Goal: Information Seeking & Learning: Learn about a topic

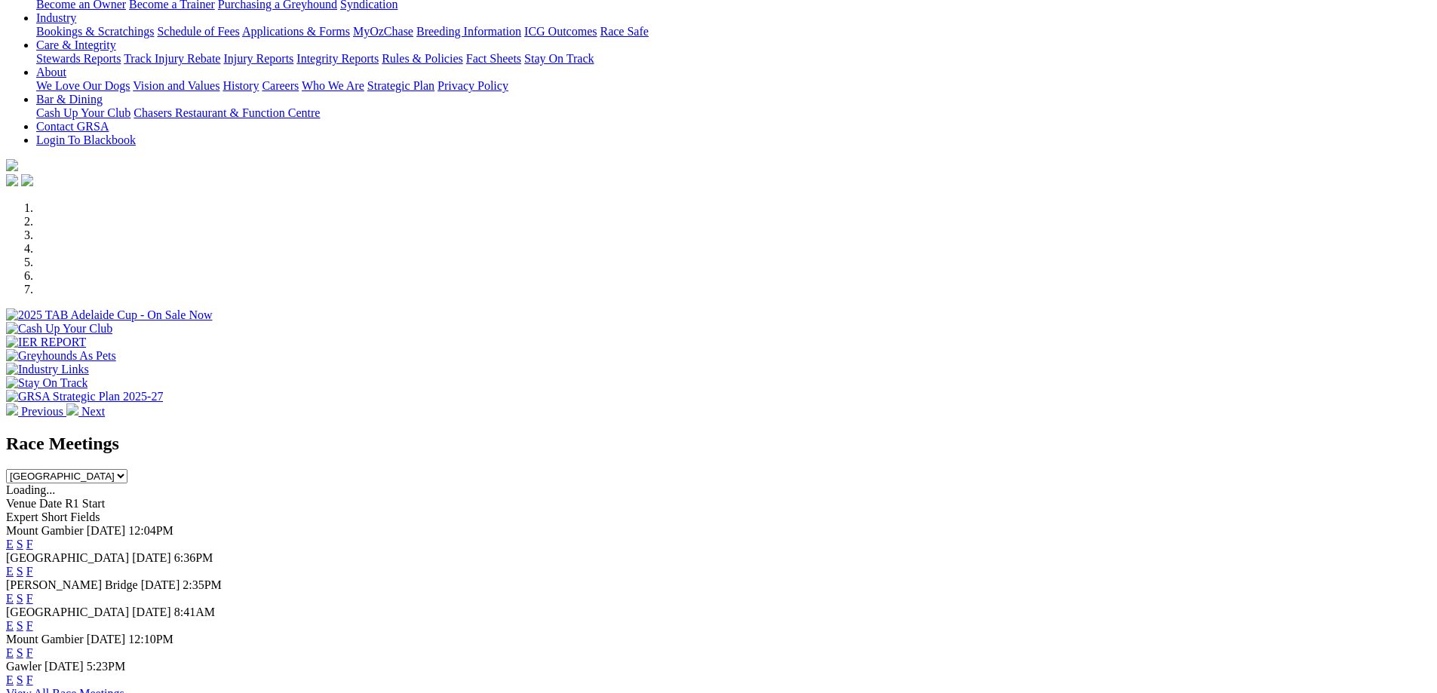
scroll to position [377, 0]
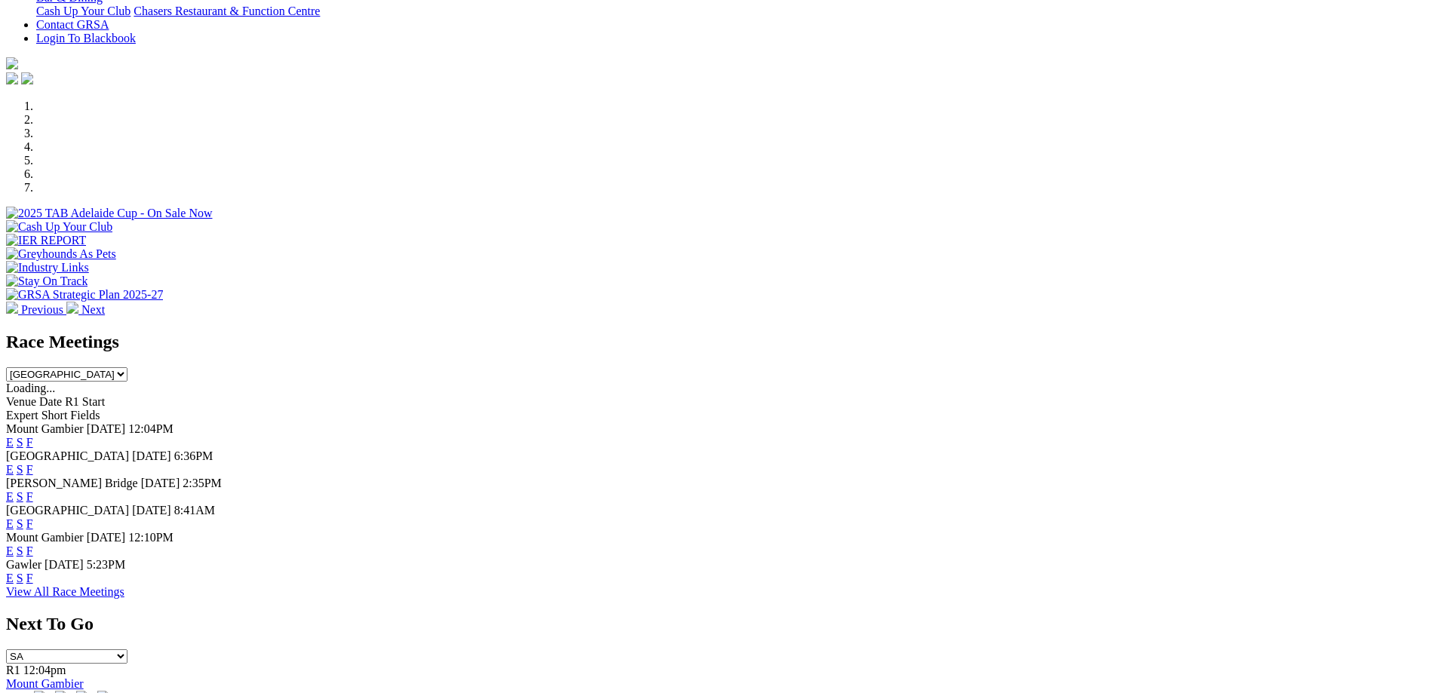
click at [33, 574] on link "F" at bounding box center [29, 578] width 7 height 13
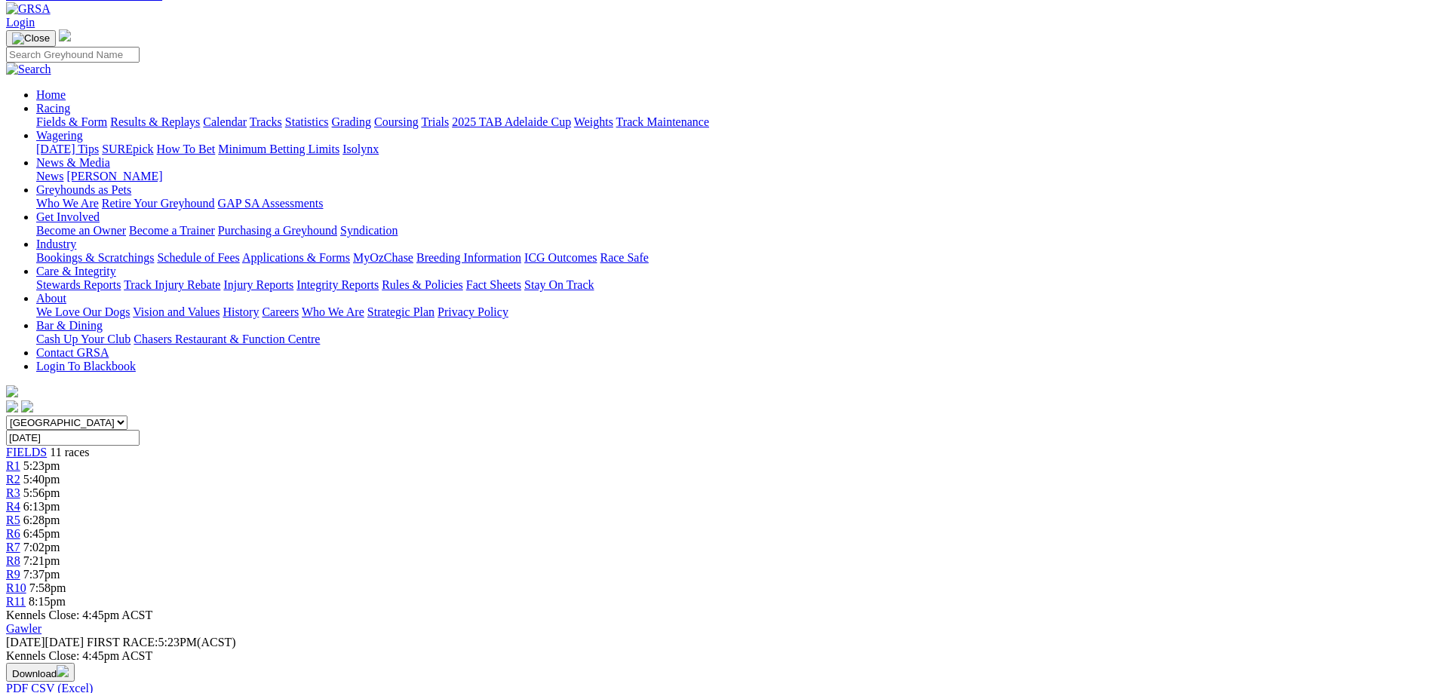
scroll to position [75, 0]
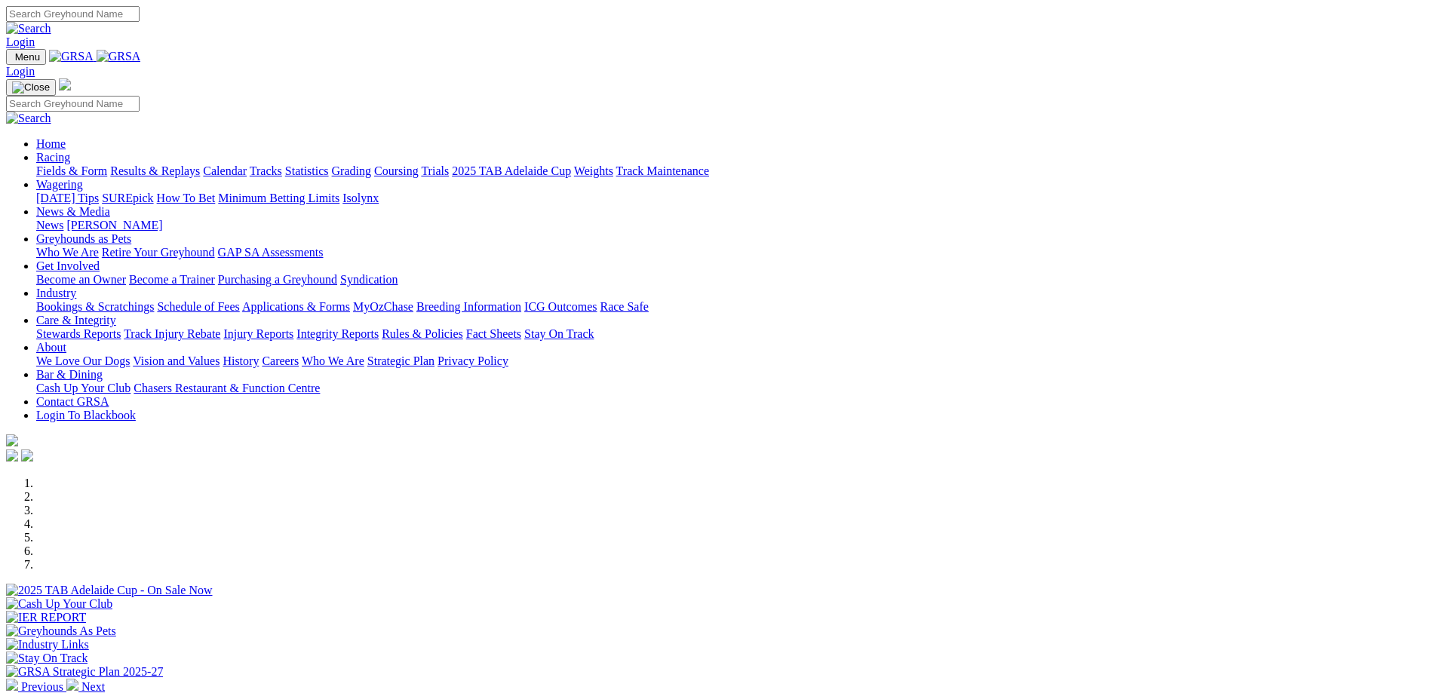
scroll to position [377, 0]
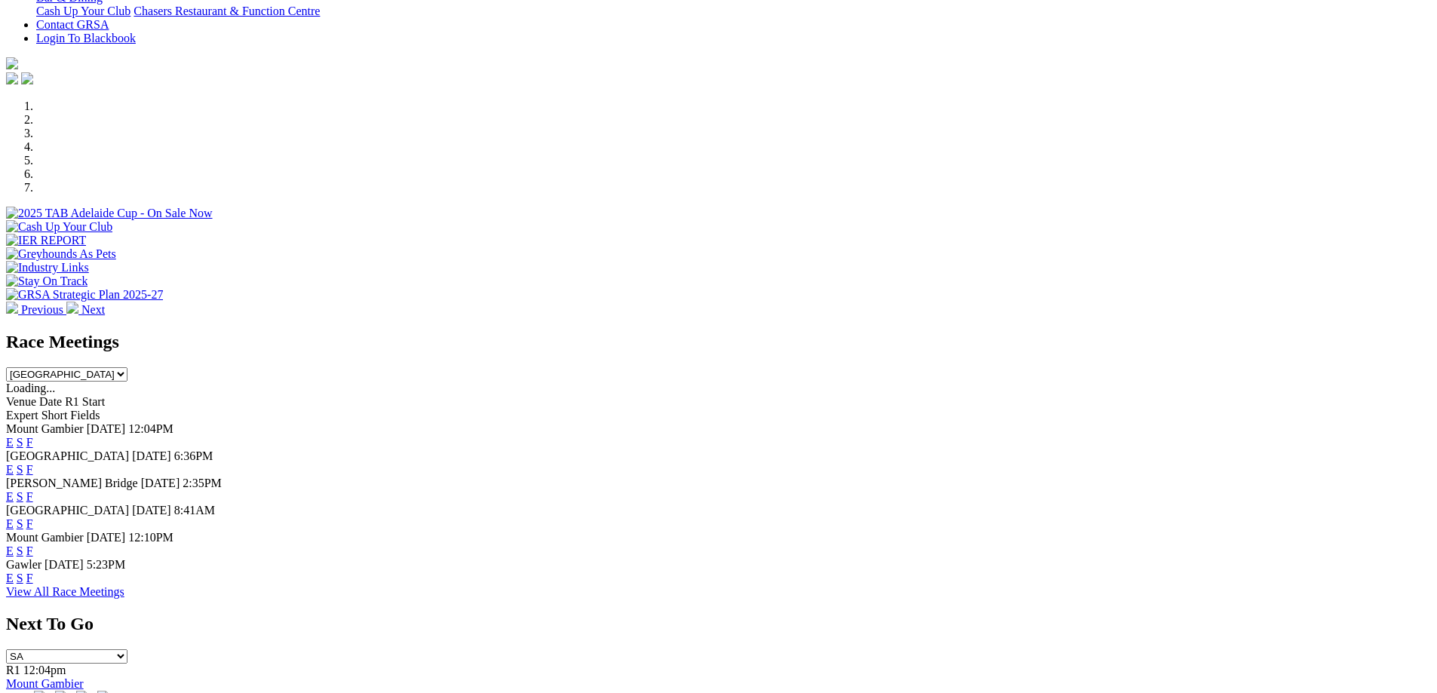
click at [33, 517] on link "F" at bounding box center [29, 523] width 7 height 13
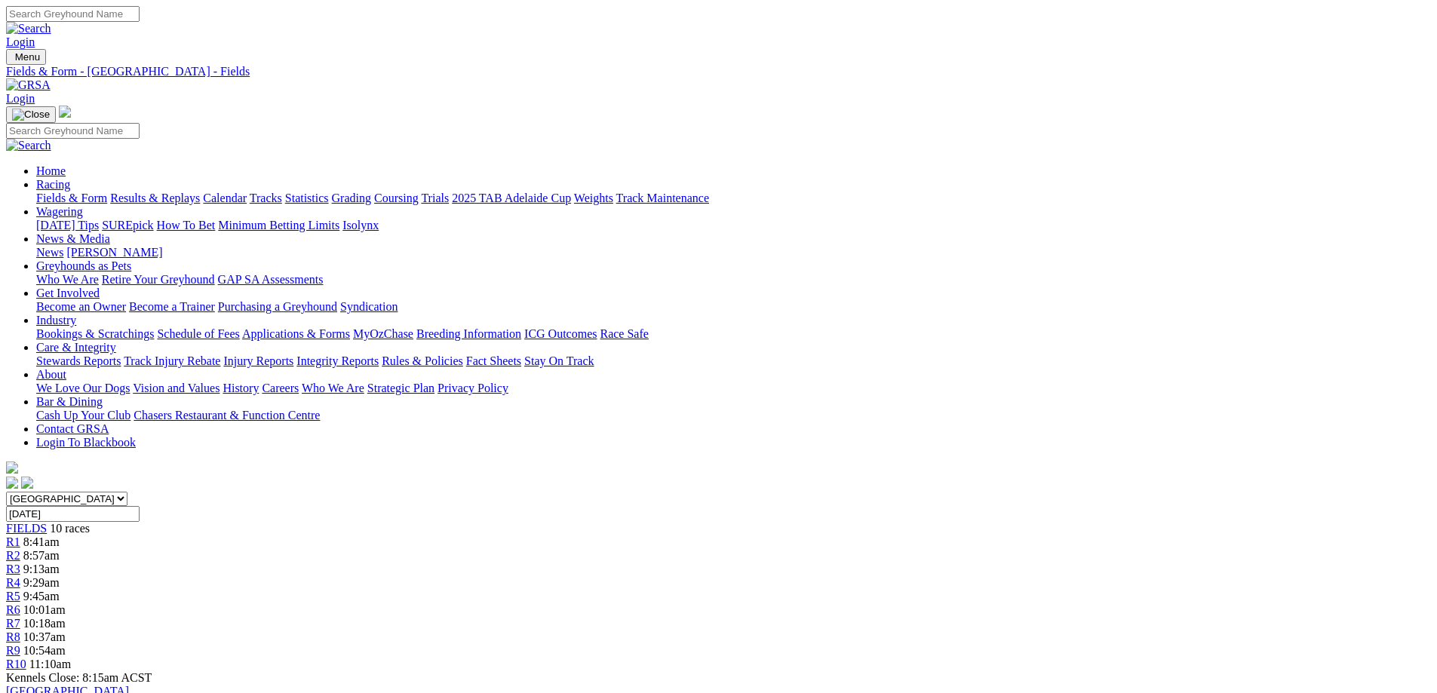
click at [107, 192] on link "Fields & Form" at bounding box center [71, 198] width 71 height 13
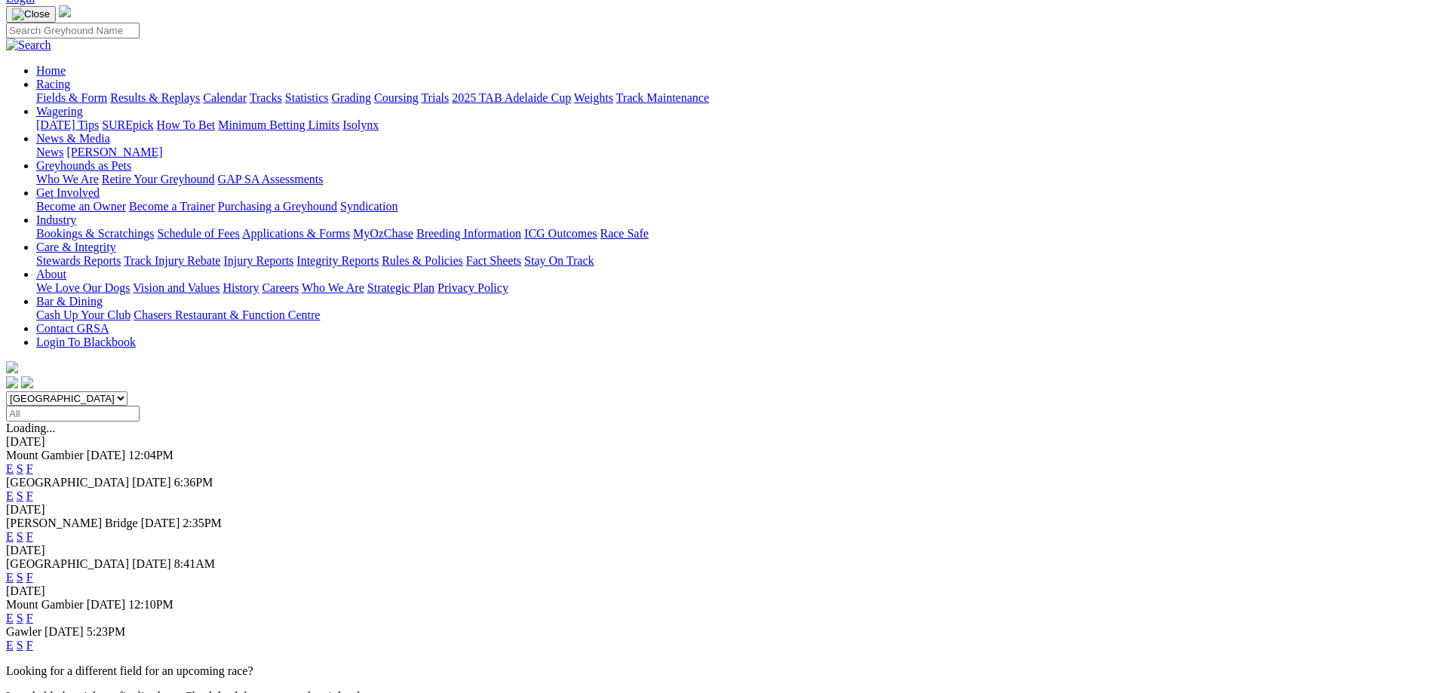
scroll to position [75, 0]
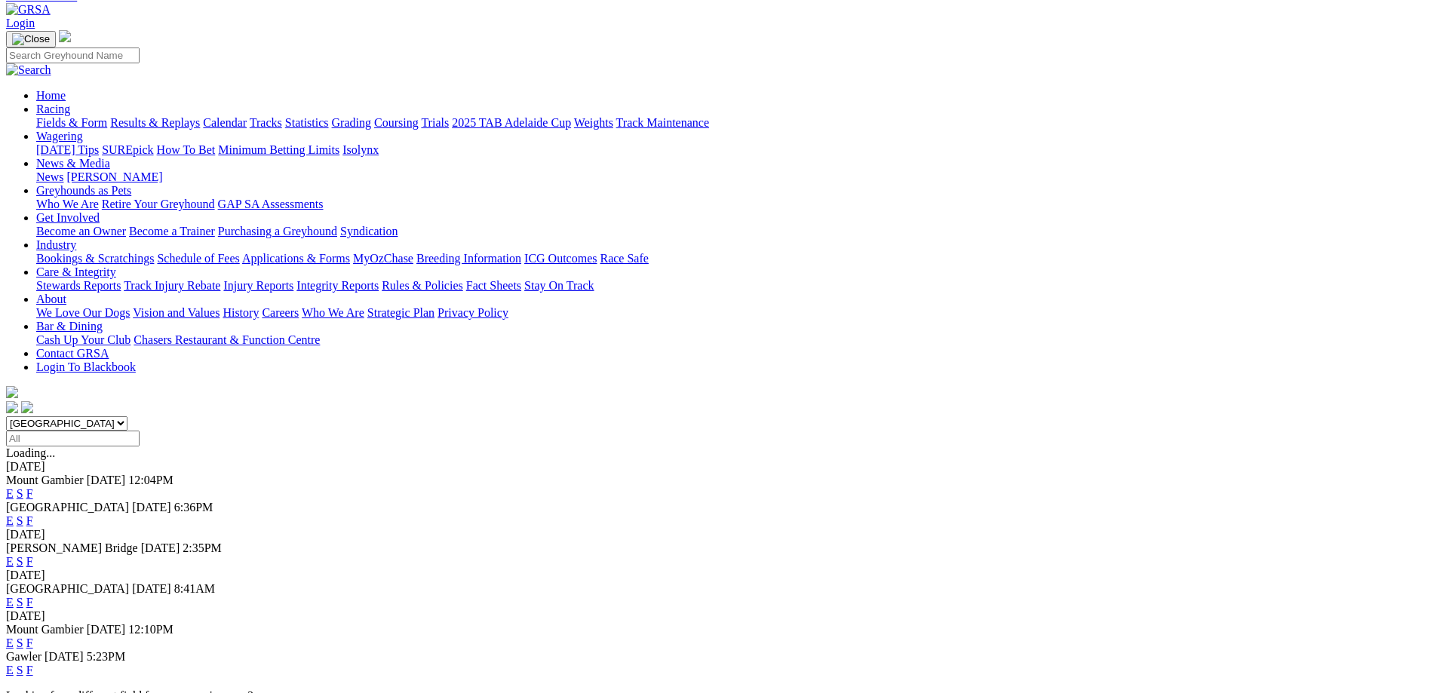
click at [33, 514] on link "F" at bounding box center [29, 520] width 7 height 13
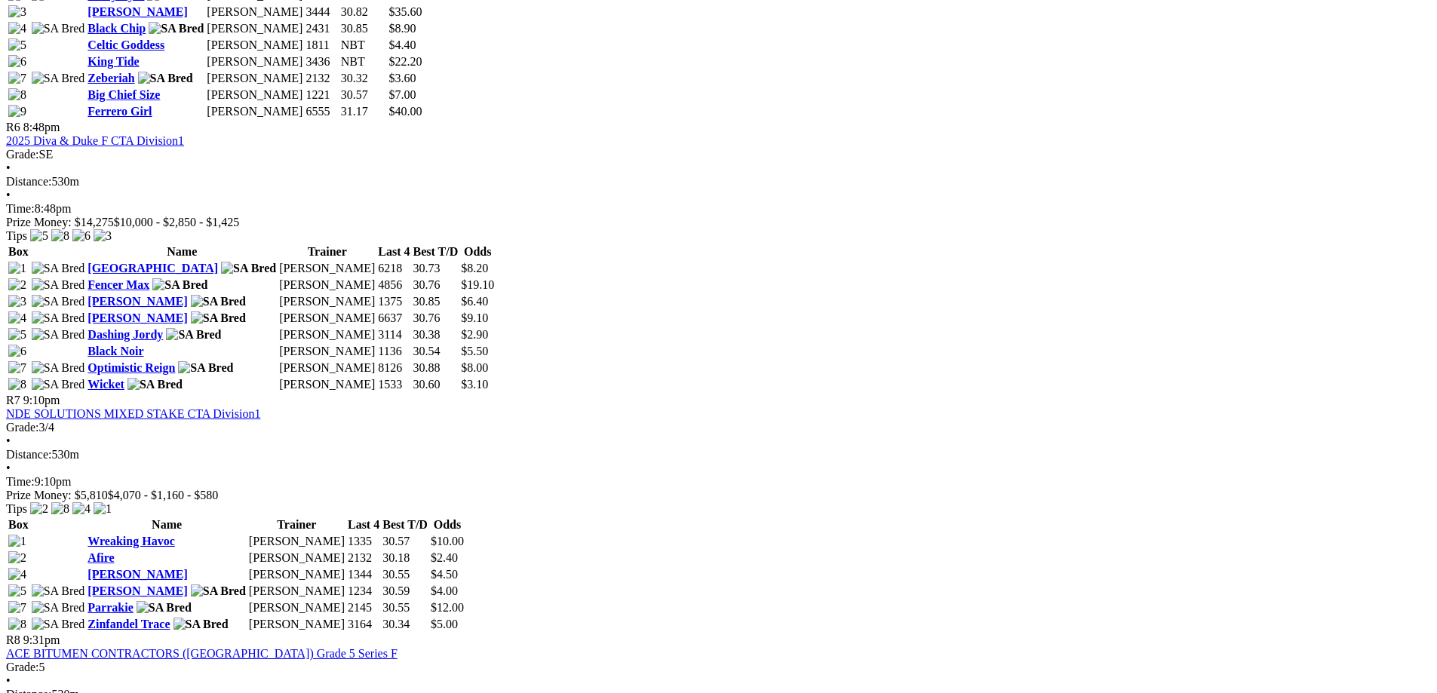
scroll to position [1885, 0]
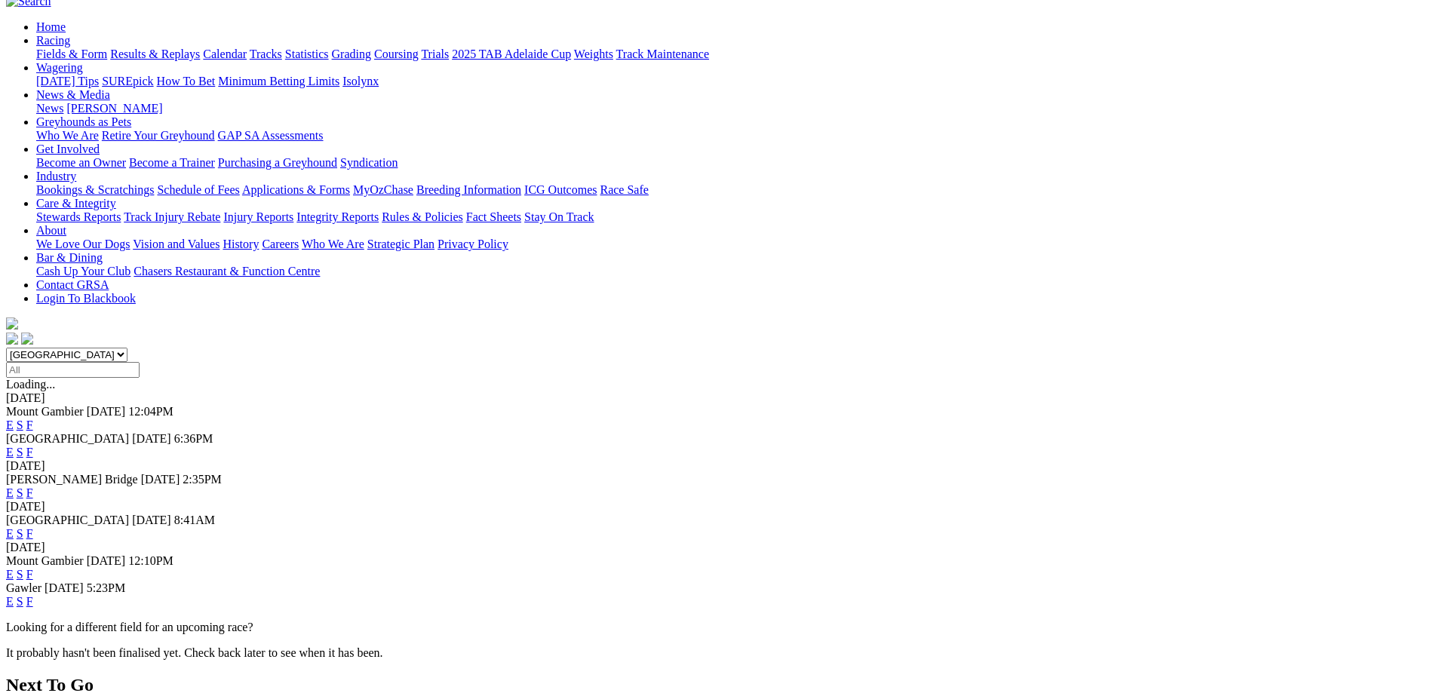
scroll to position [413, 0]
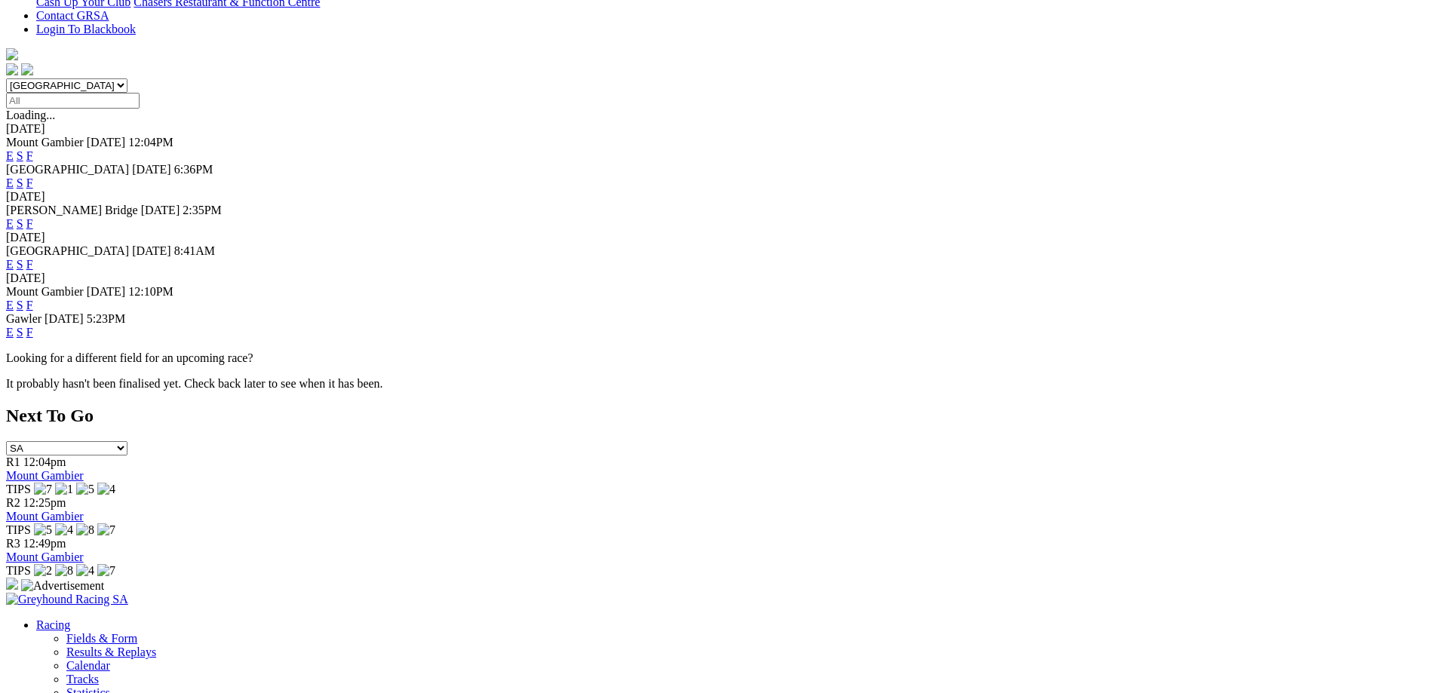
click at [33, 326] on link "F" at bounding box center [29, 332] width 7 height 13
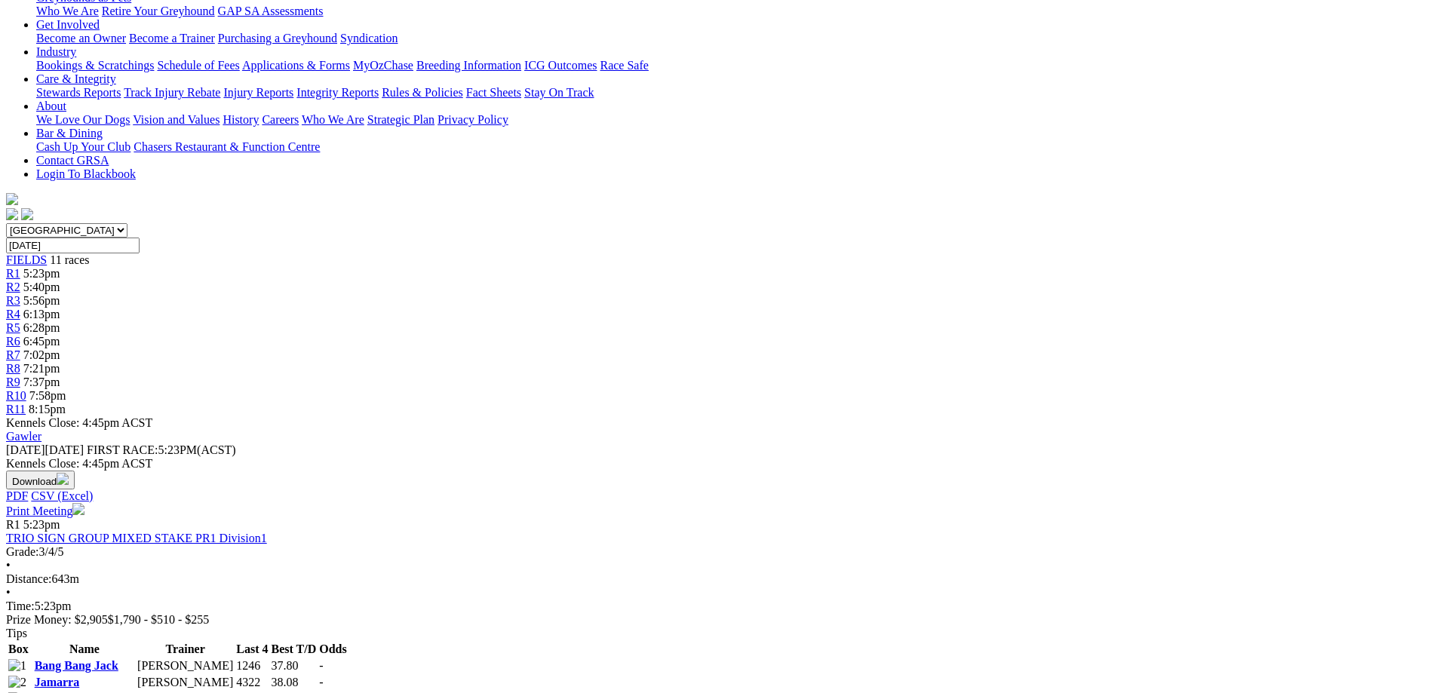
scroll to position [75, 0]
